Goal: Information Seeking & Learning: Learn about a topic

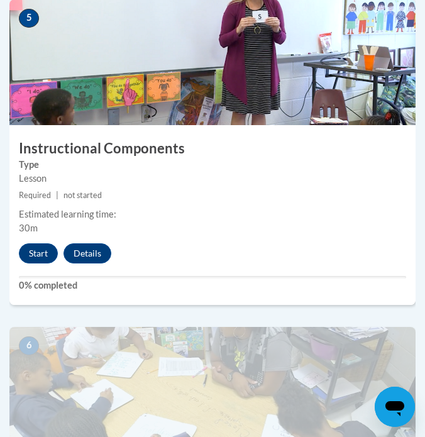
scroll to position [1751, 0]
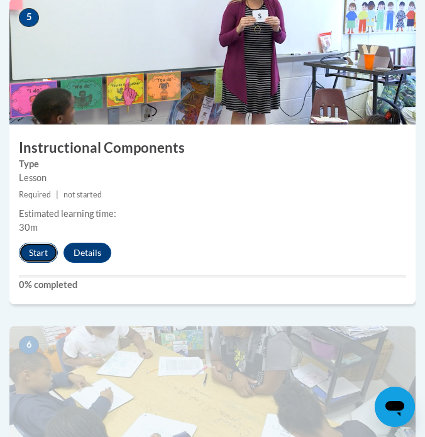
click at [46, 250] on button "Start" at bounding box center [38, 253] width 39 height 20
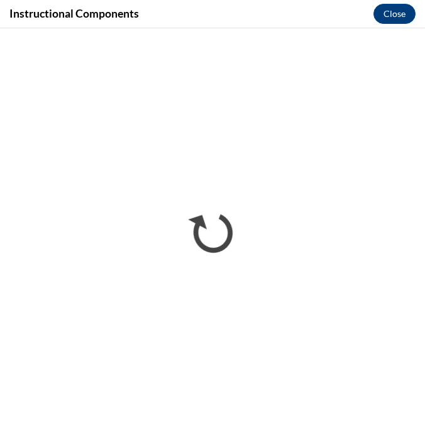
scroll to position [0, 0]
